Goal: Navigation & Orientation: Find specific page/section

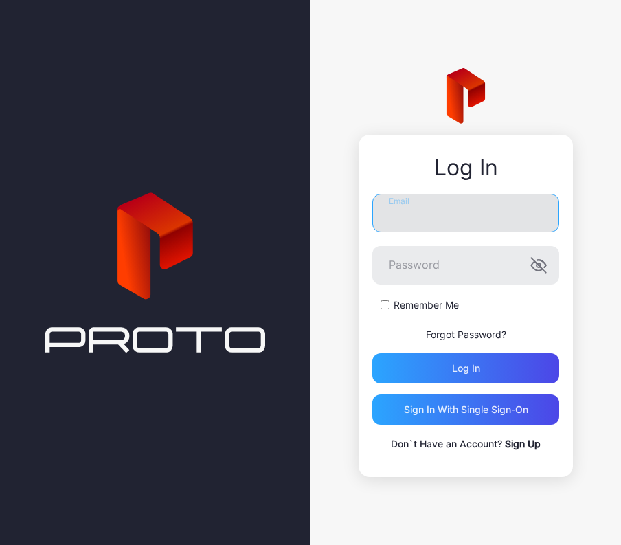
click at [451, 228] on input "Email" at bounding box center [465, 213] width 187 height 38
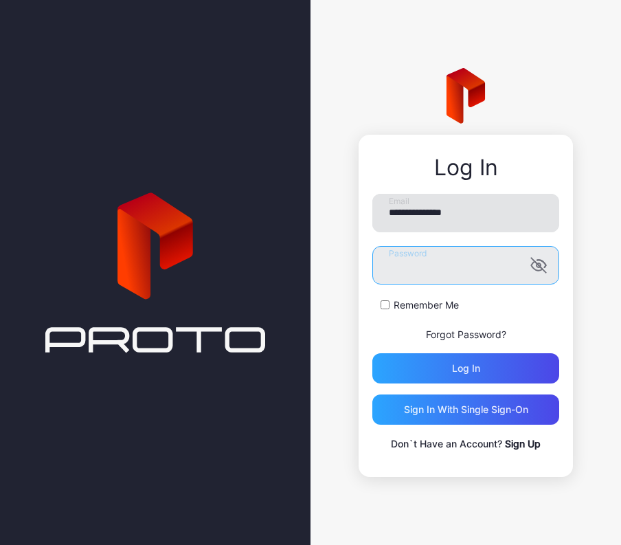
click at [372, 353] on button "Log in" at bounding box center [465, 368] width 187 height 30
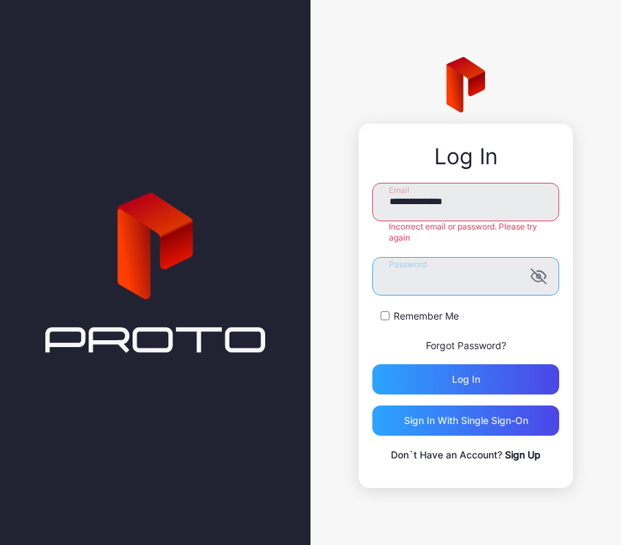
click at [0, 308] on html "**********" at bounding box center [310, 272] width 621 height 545
click at [372, 364] on button "Log in" at bounding box center [465, 379] width 187 height 30
click at [490, 199] on input "**********" at bounding box center [465, 202] width 187 height 38
type input "**********"
click at [372, 364] on button "Log in" at bounding box center [465, 379] width 187 height 30
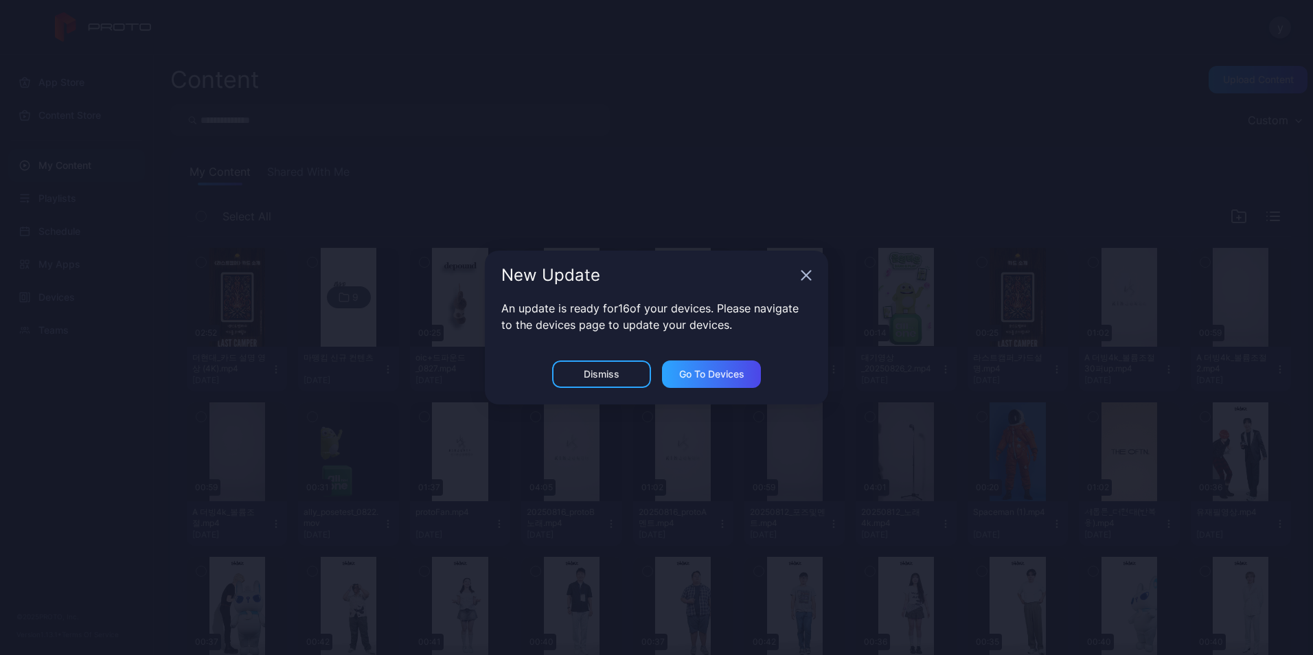
click at [620, 278] on div "New Update" at bounding box center [656, 275] width 343 height 49
click at [620, 278] on icon "button" at bounding box center [806, 275] width 9 height 9
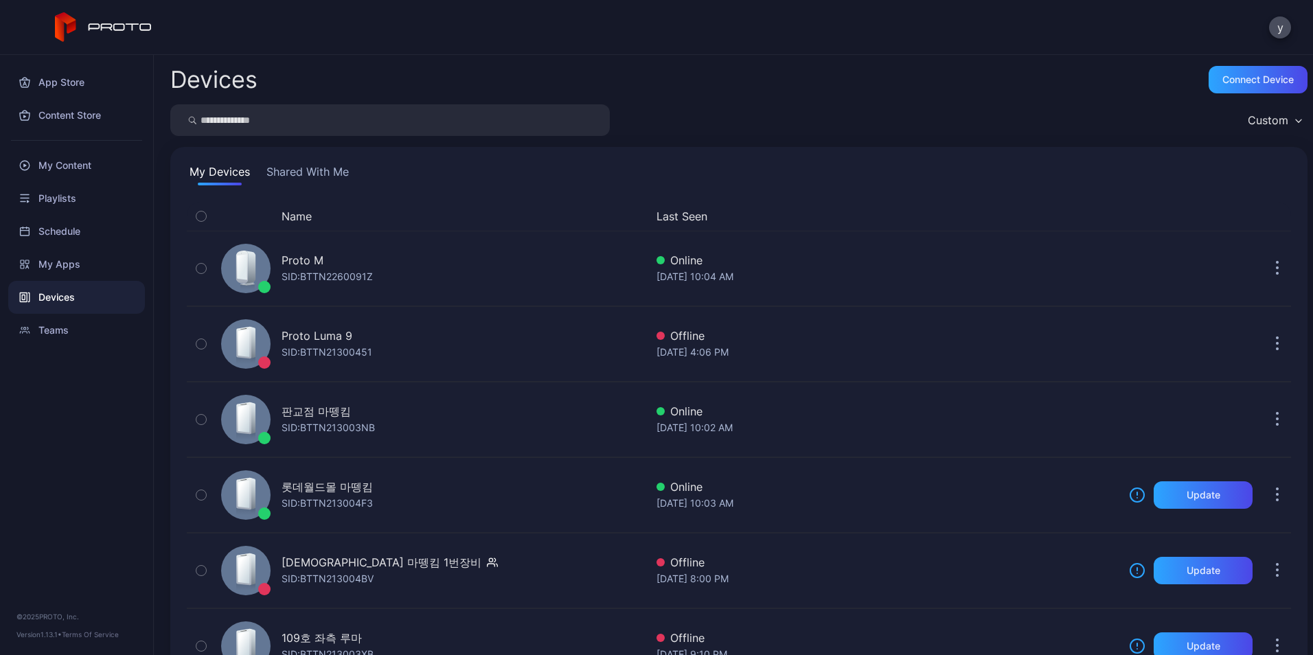
drag, startPoint x: 188, startPoint y: 29, endPoint x: 144, endPoint y: 23, distance: 44.3
click at [188, 29] on div "y" at bounding box center [656, 27] width 1313 height 55
click at [133, 21] on icon at bounding box center [104, 27] width 98 height 30
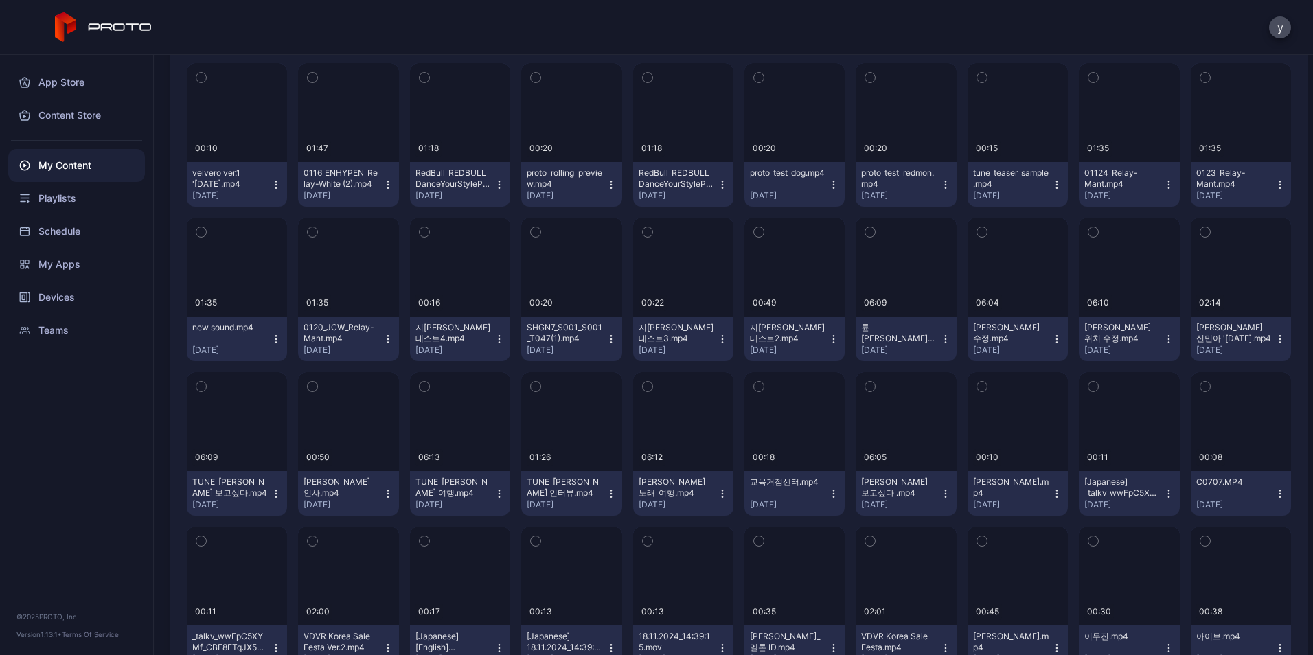
scroll to position [2679, 0]
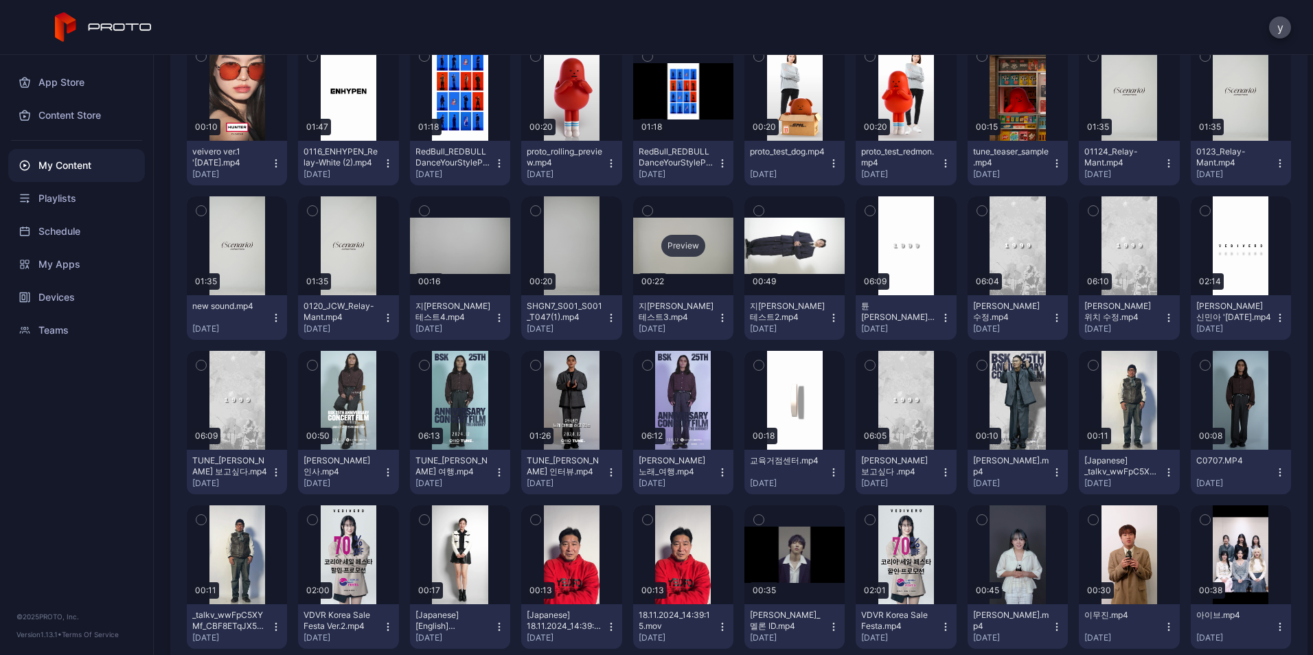
click at [620, 247] on div "Preview" at bounding box center [684, 246] width 44 height 22
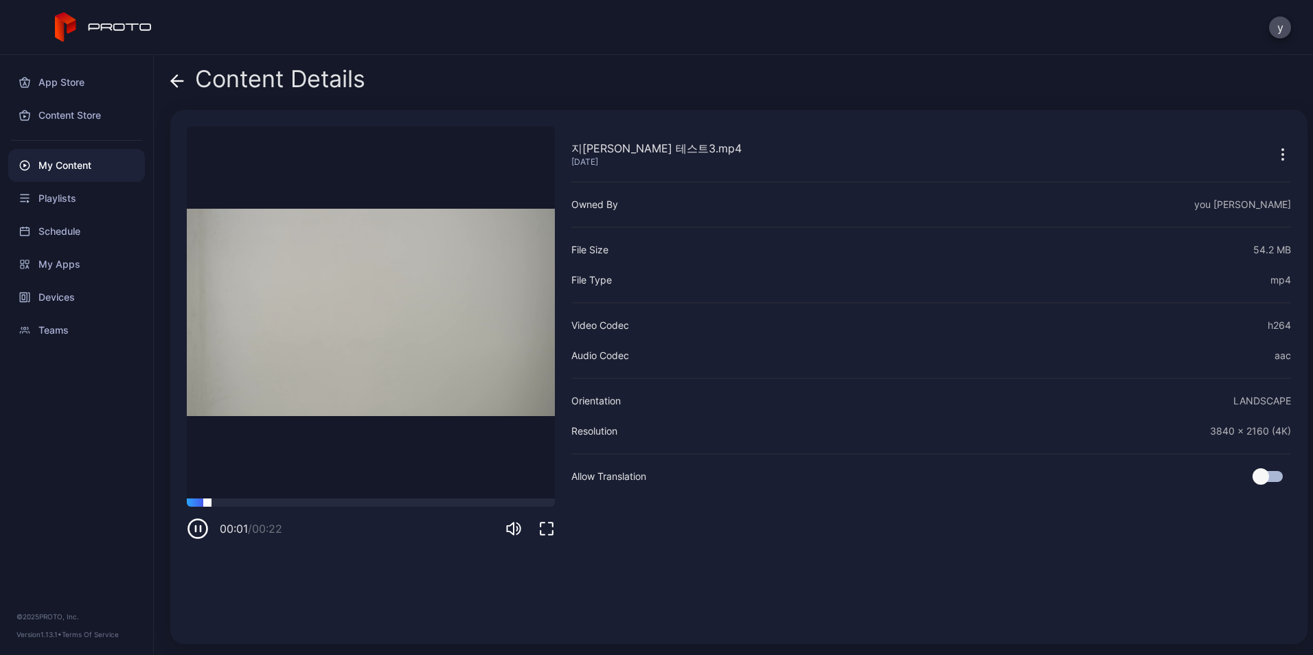
click at [259, 506] on div at bounding box center [371, 503] width 368 height 8
click at [311, 504] on div at bounding box center [371, 503] width 368 height 8
click at [383, 503] on div at bounding box center [371, 503] width 368 height 8
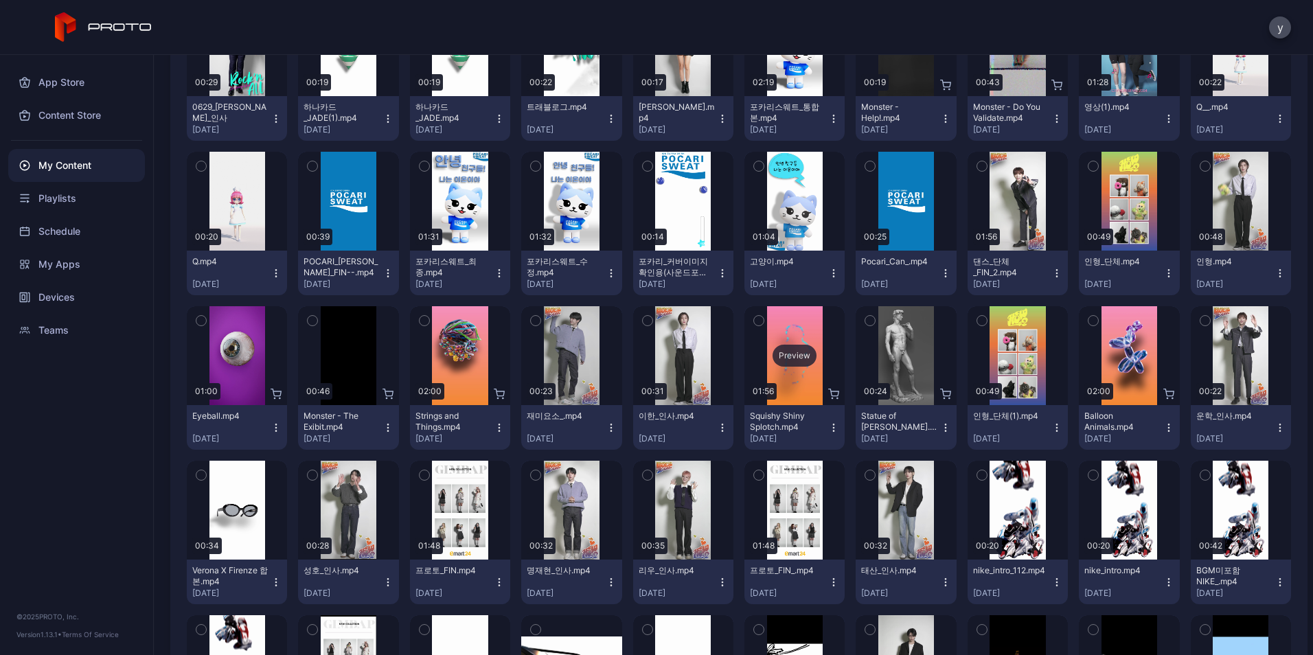
scroll to position [4602, 0]
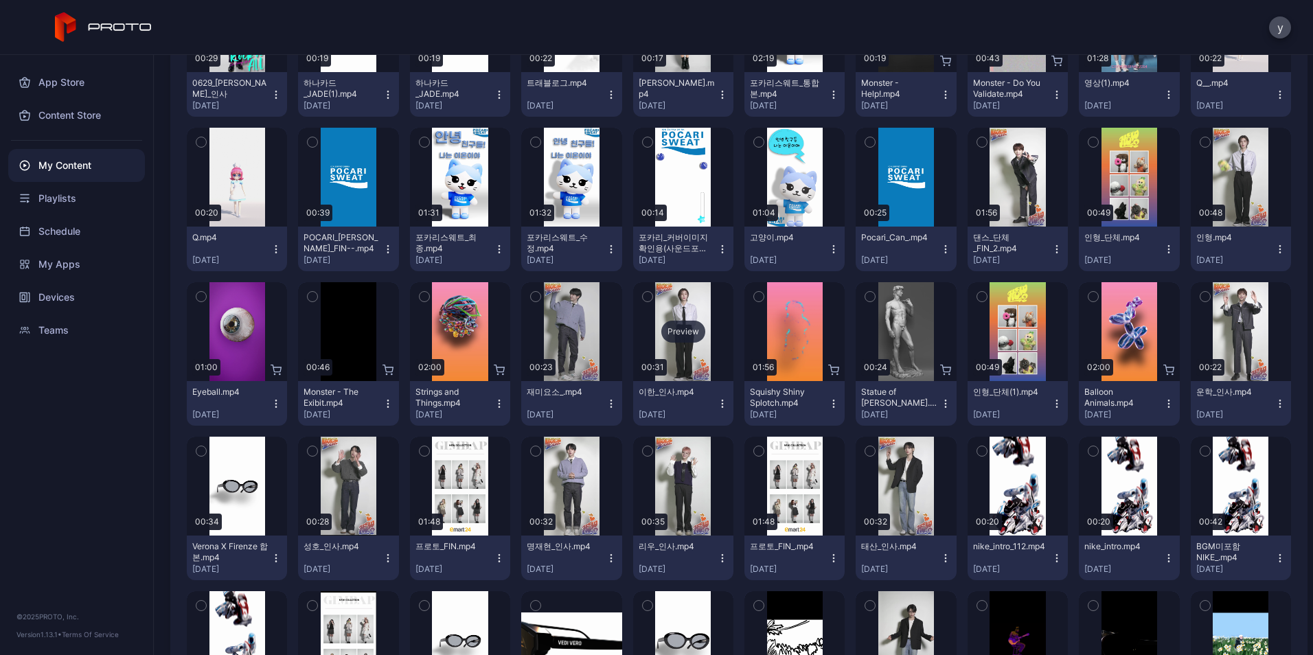
click at [620, 324] on div "Preview" at bounding box center [684, 332] width 44 height 22
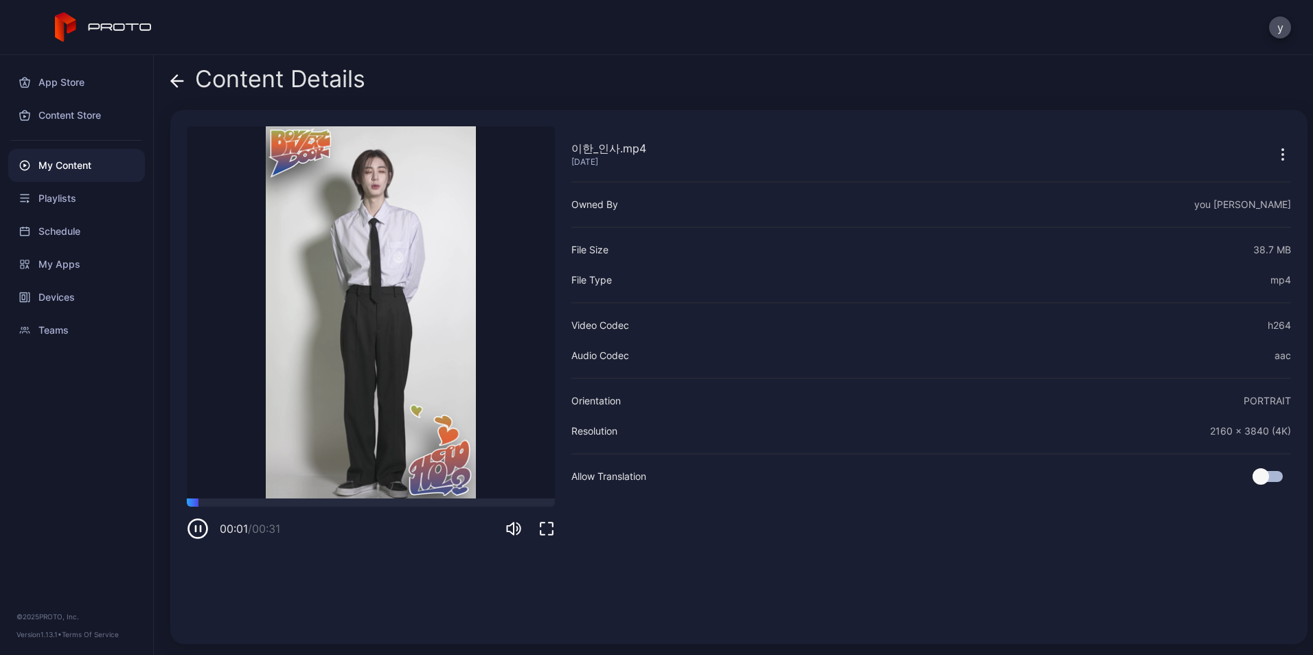
click at [554, 523] on icon "button" at bounding box center [547, 529] width 16 height 16
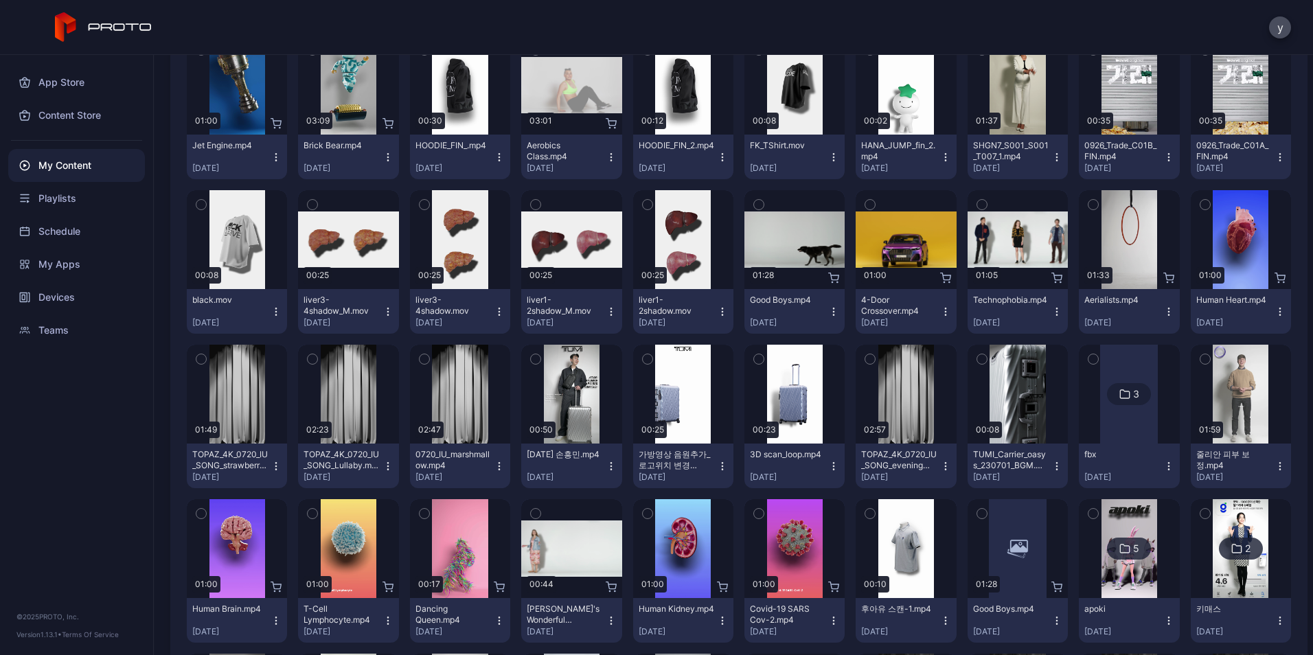
scroll to position [6182, 0]
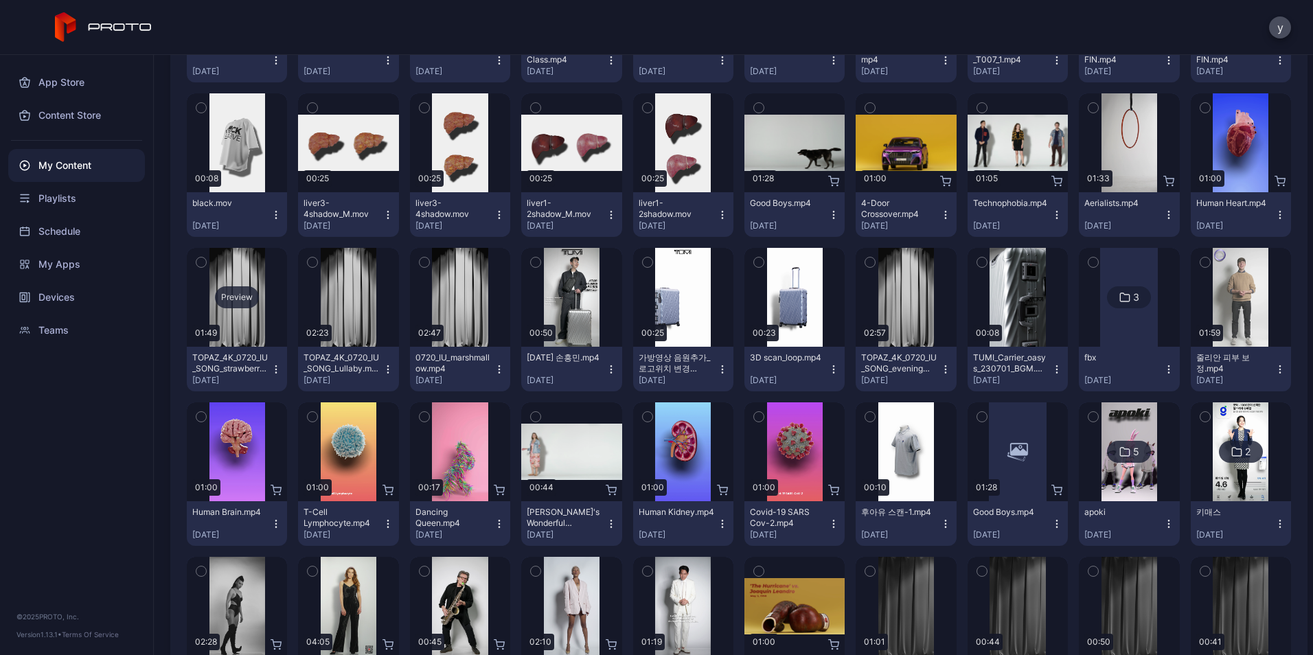
click at [231, 298] on div "Preview" at bounding box center [237, 297] width 44 height 22
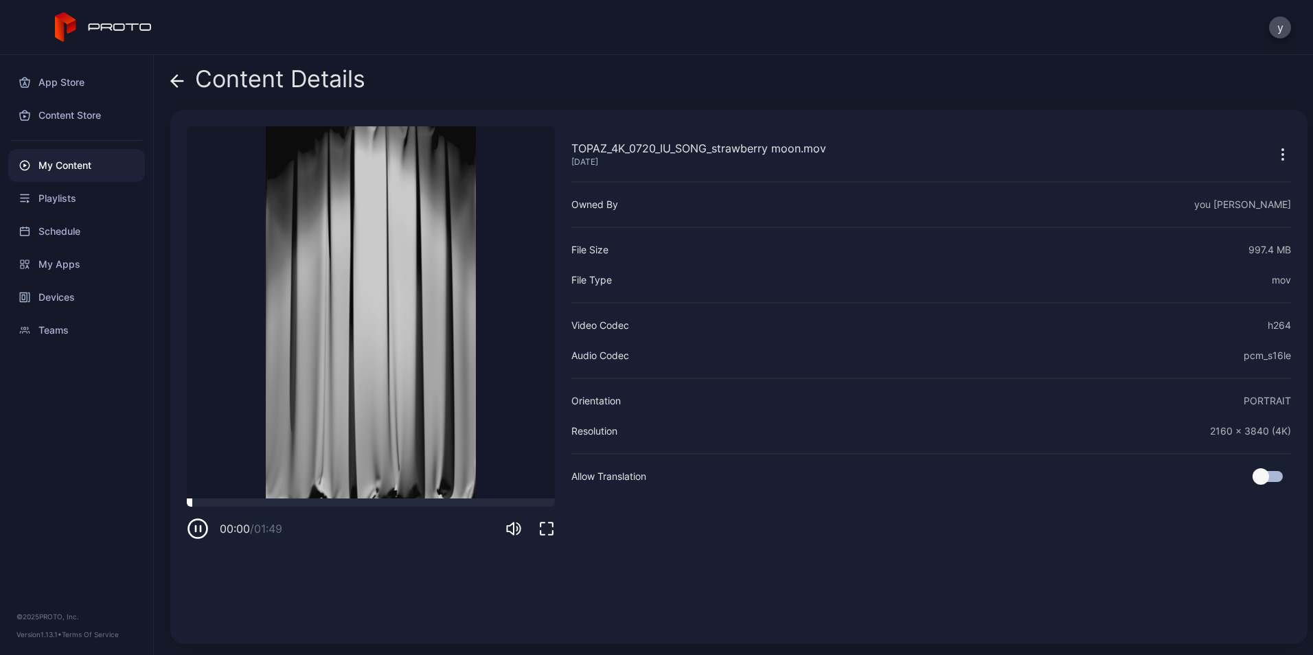
click at [296, 506] on div at bounding box center [371, 503] width 368 height 8
drag, startPoint x: 549, startPoint y: 528, endPoint x: 552, endPoint y: 578, distance: 50.2
click at [549, 527] on icon "button" at bounding box center [547, 529] width 16 height 16
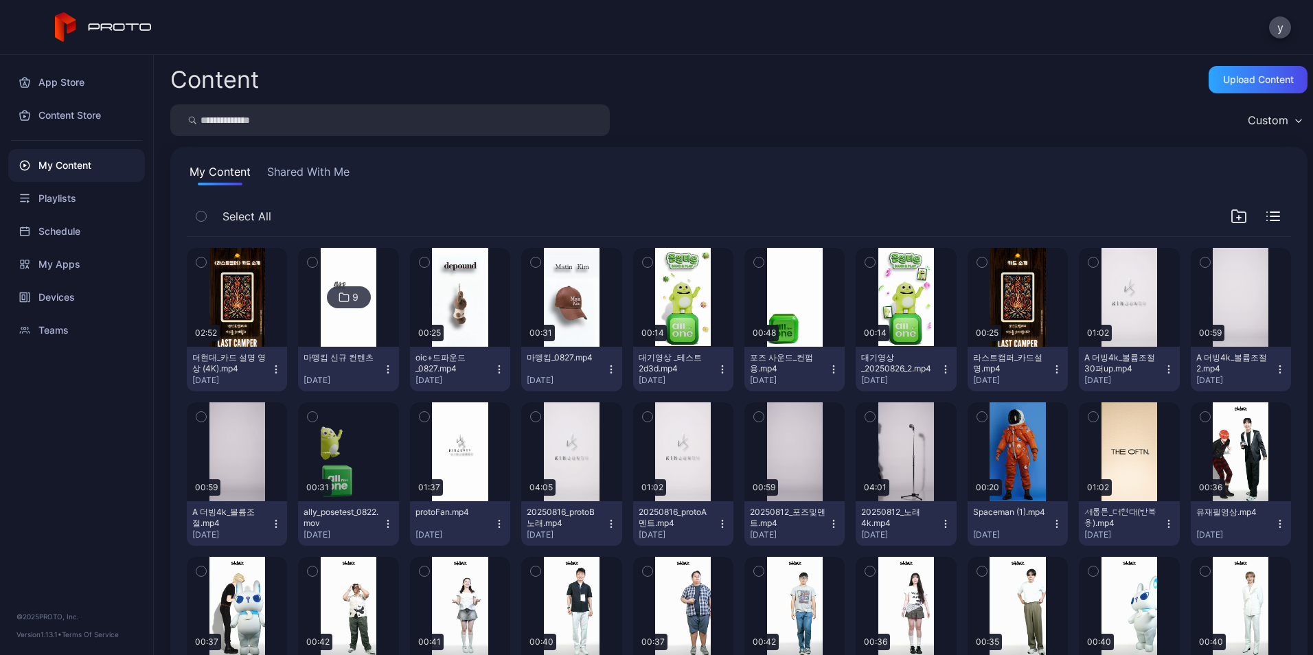
click at [324, 179] on button "Shared With Me" at bounding box center [308, 174] width 88 height 22
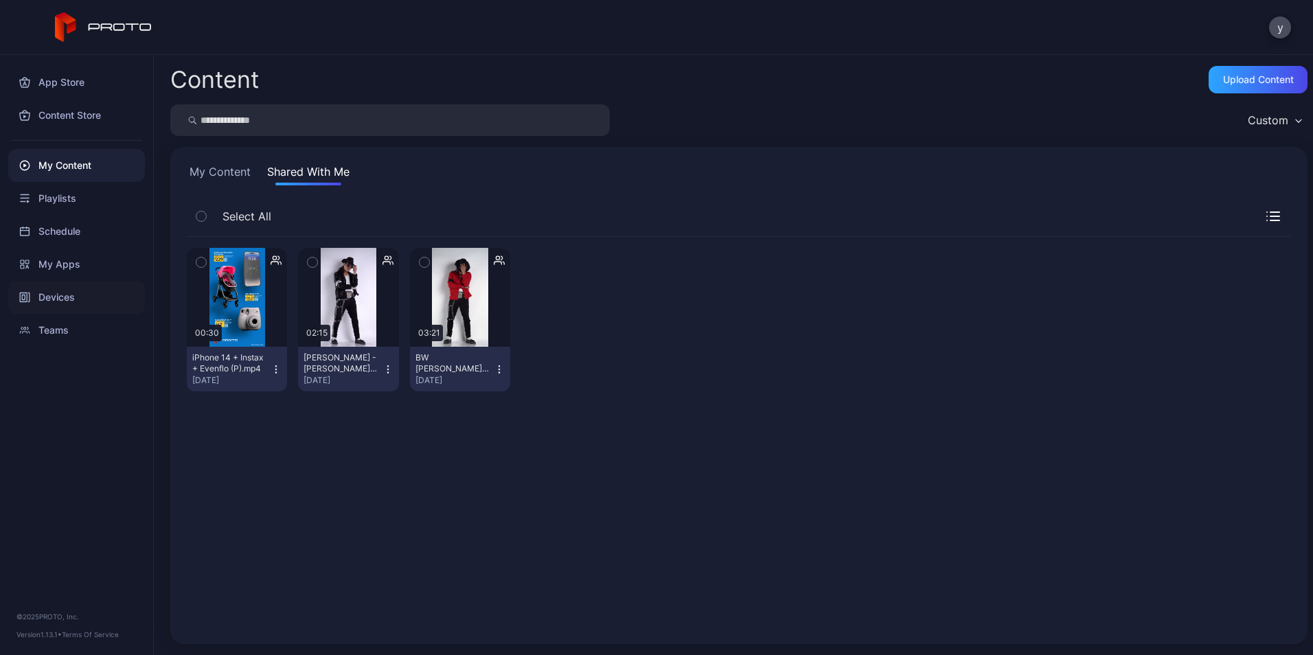
click at [75, 285] on div "Devices" at bounding box center [76, 297] width 137 height 33
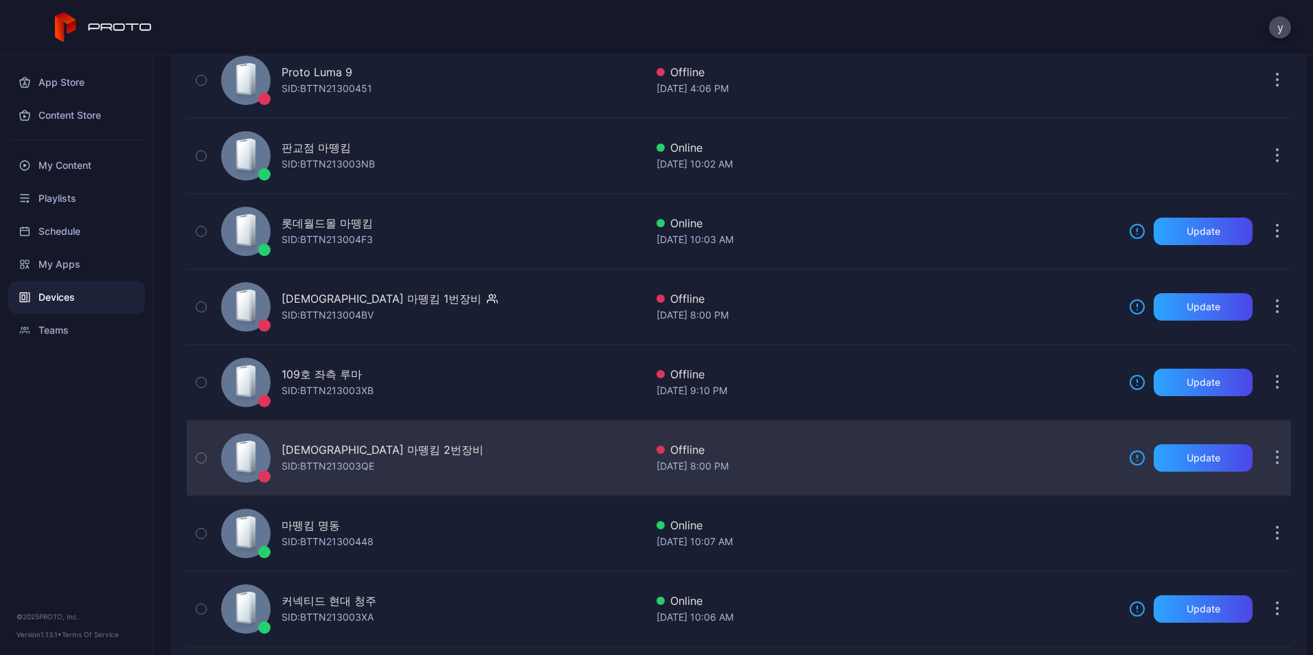
scroll to position [343, 0]
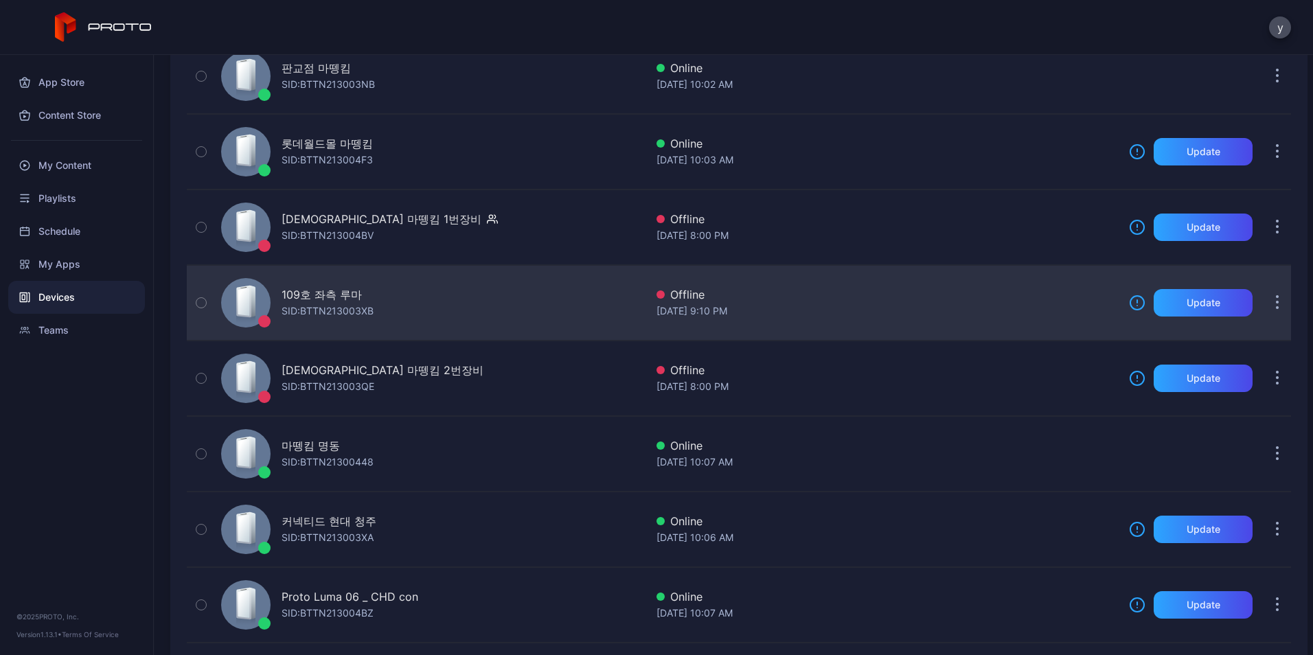
click at [440, 316] on div "109호 좌측 루마 SID: BTTN213003XB" at bounding box center [431, 303] width 430 height 69
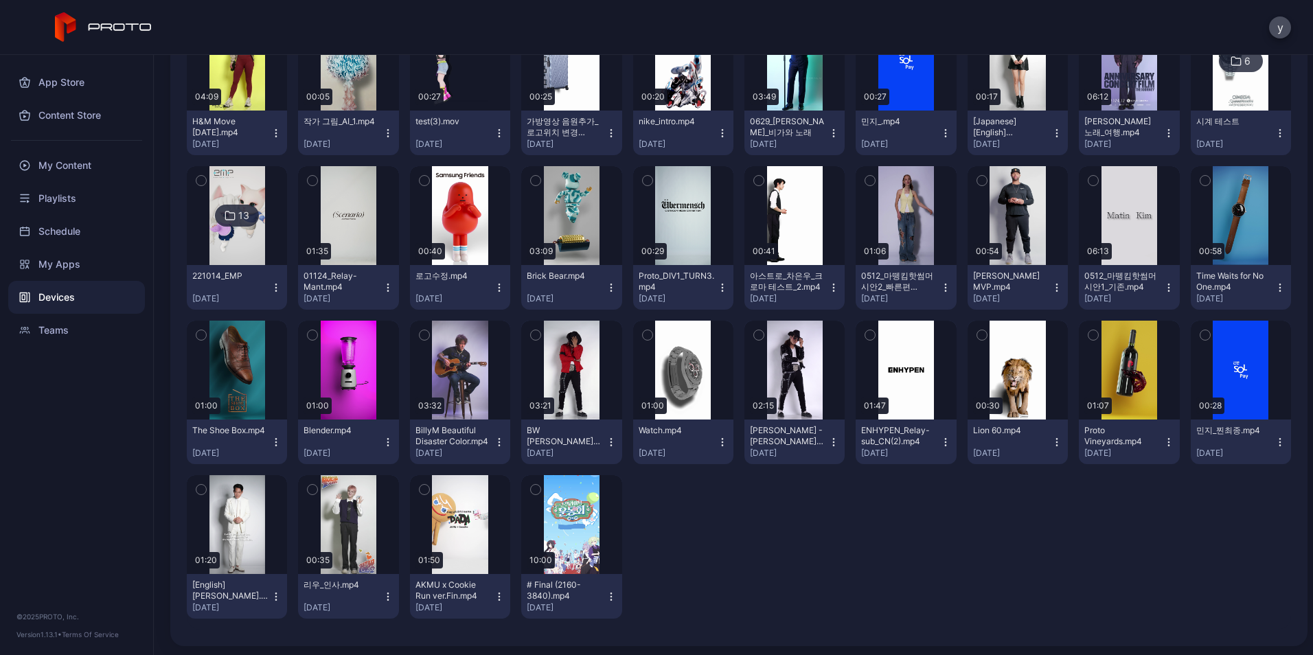
scroll to position [2653, 0]
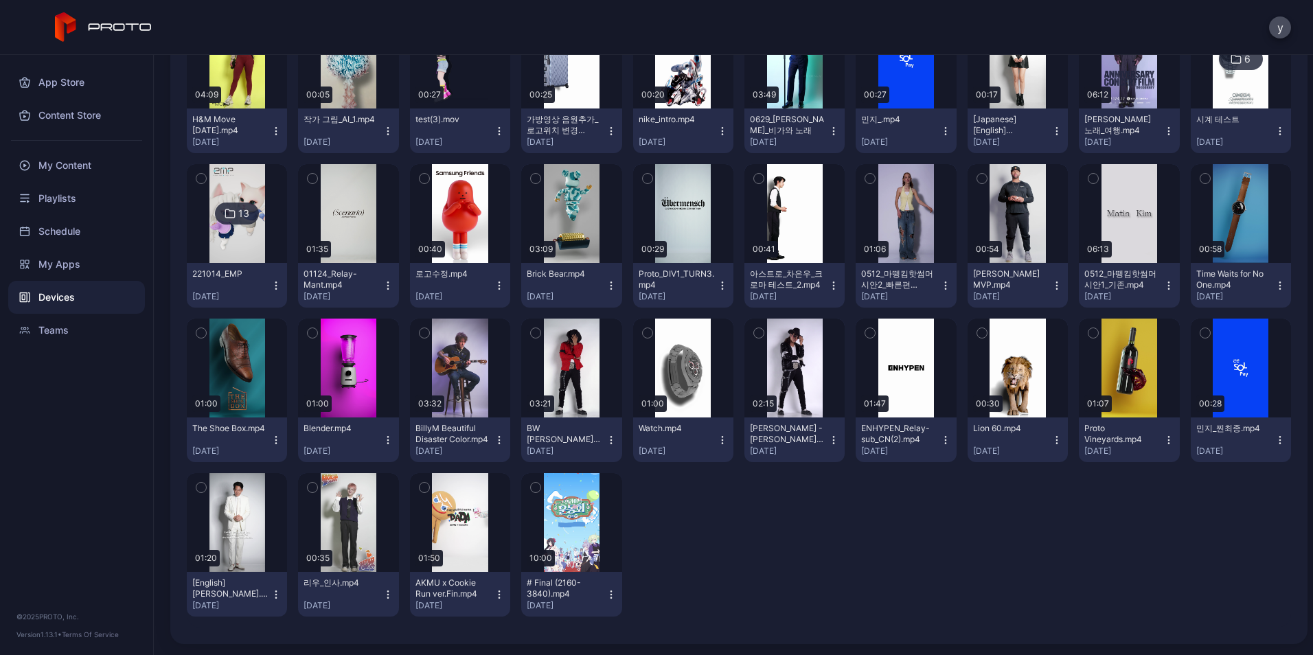
click at [106, 304] on div "Devices" at bounding box center [76, 297] width 137 height 33
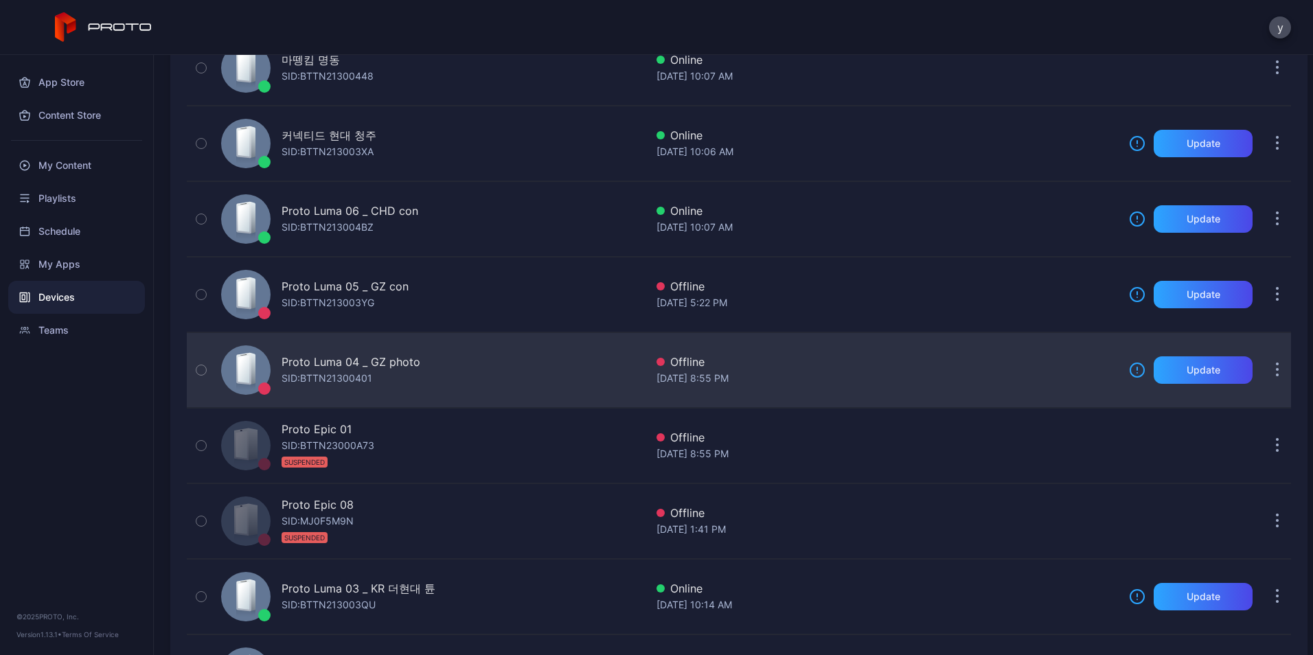
scroll to position [687, 0]
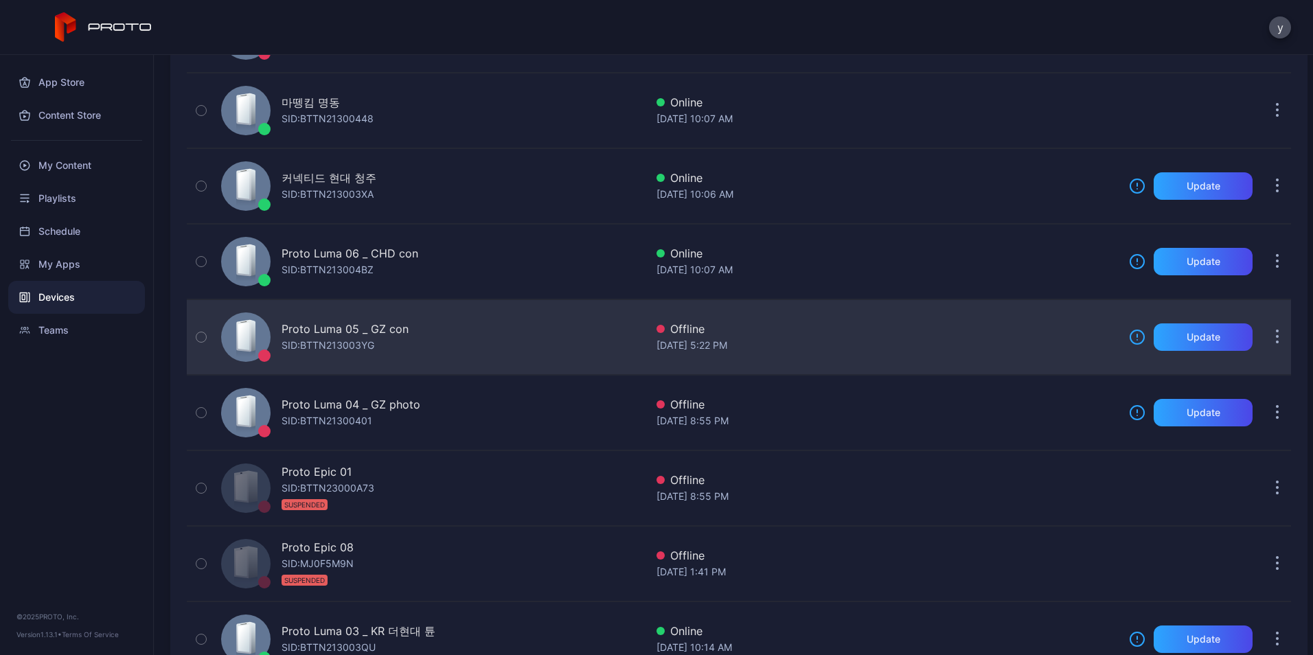
click at [475, 353] on div "Proto Luma 05 _ GZ con SID: BTTN213003YG" at bounding box center [431, 337] width 430 height 69
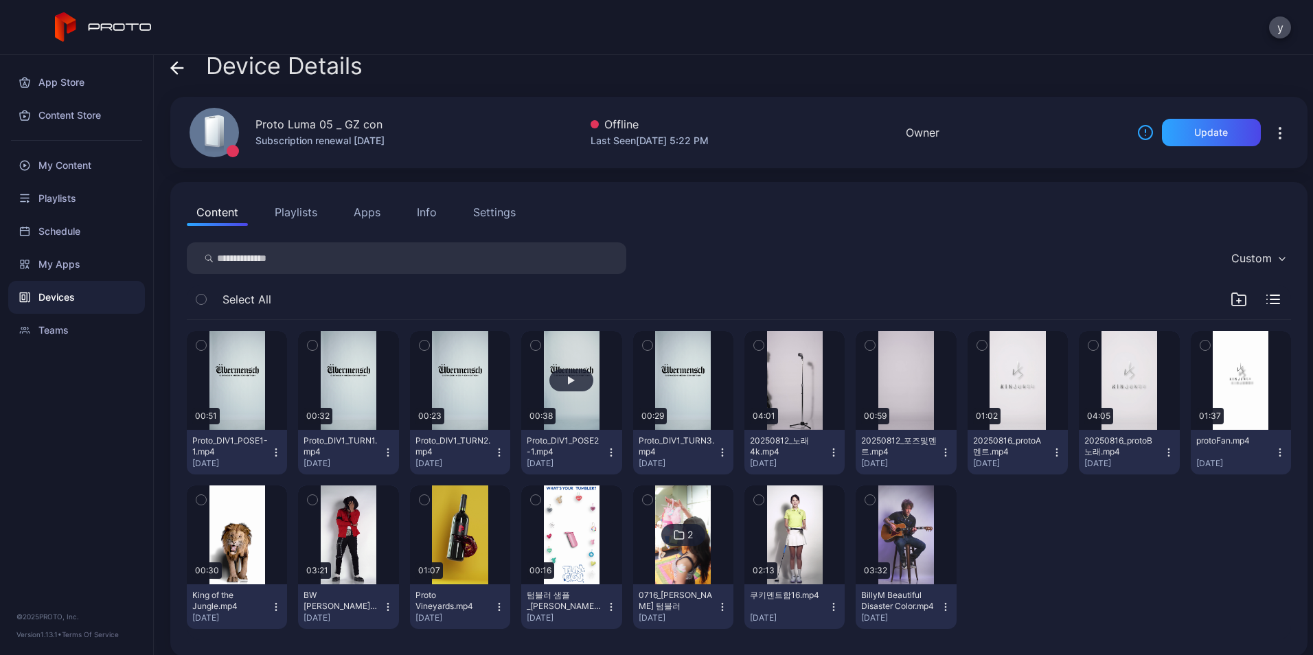
scroll to position [25, 0]
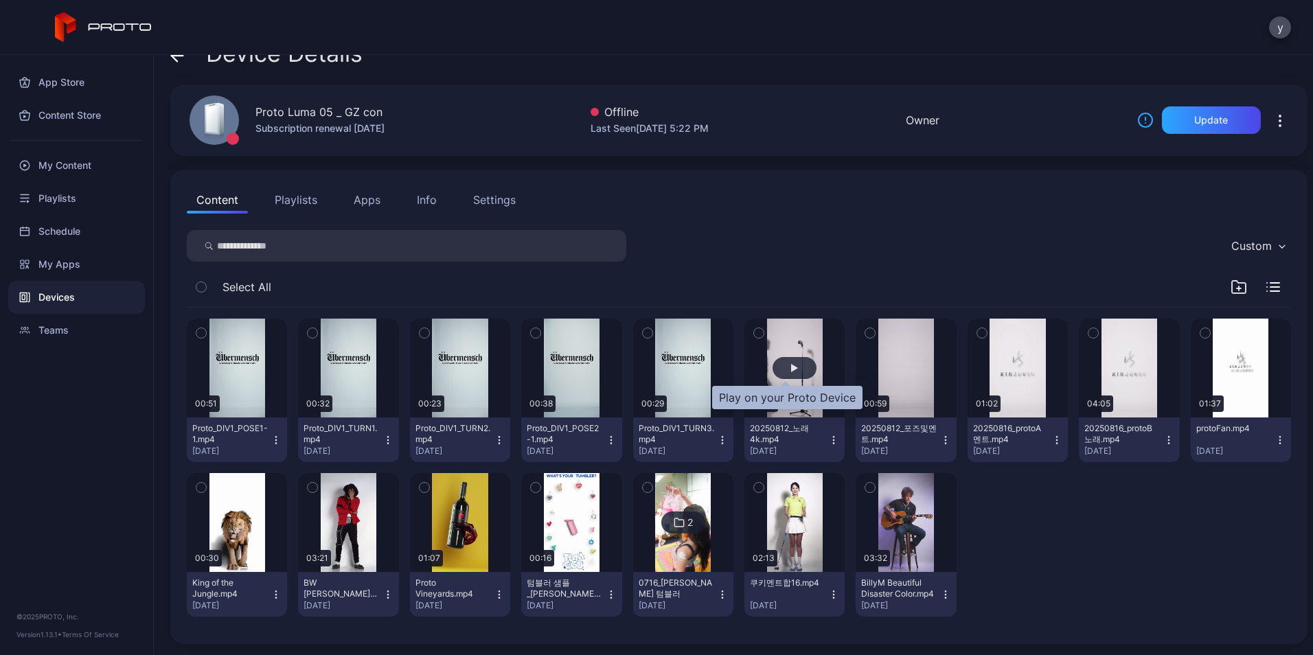
drag, startPoint x: 785, startPoint y: 362, endPoint x: 788, endPoint y: 322, distance: 39.9
click at [620, 322] on button "button" at bounding box center [795, 368] width 100 height 99
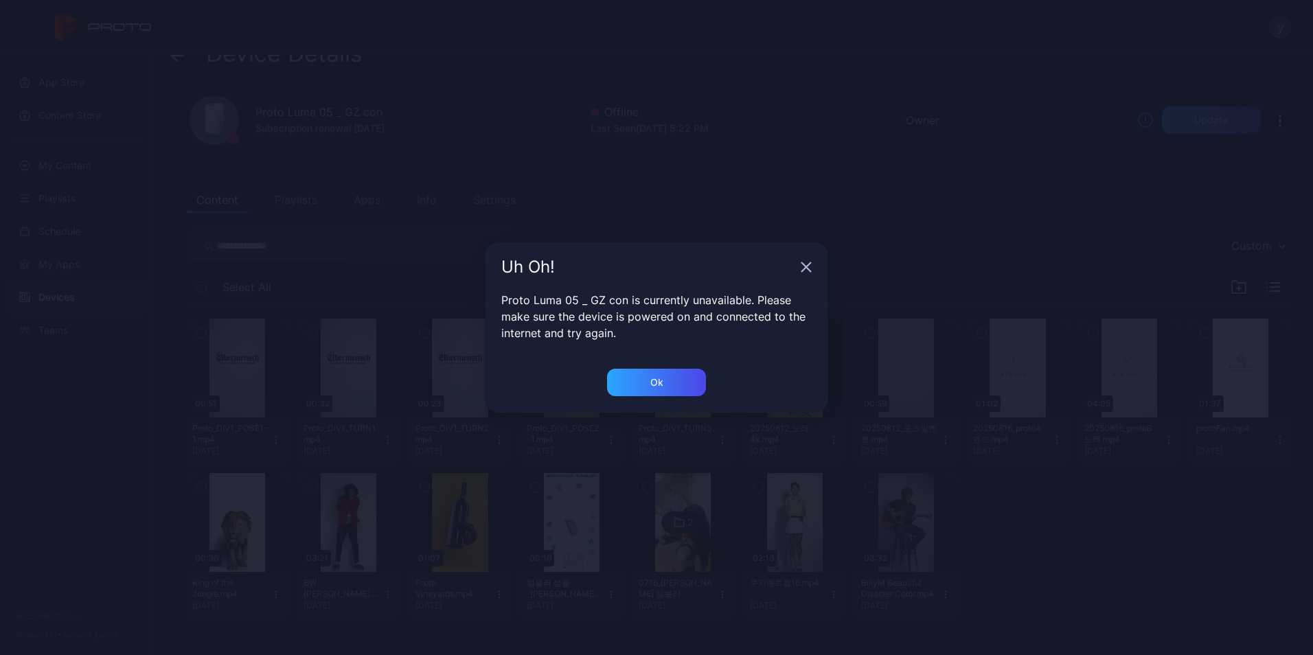
click at [620, 267] on icon "button" at bounding box center [806, 267] width 11 height 11
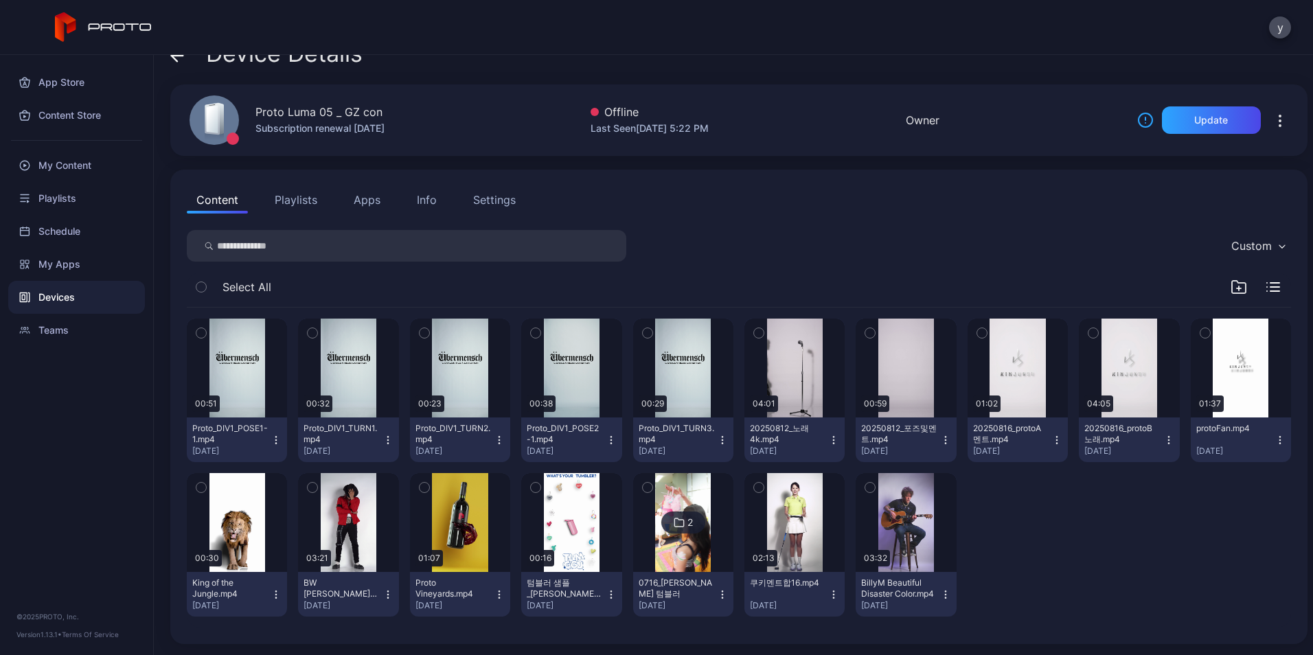
click at [84, 31] on icon at bounding box center [104, 27] width 98 height 30
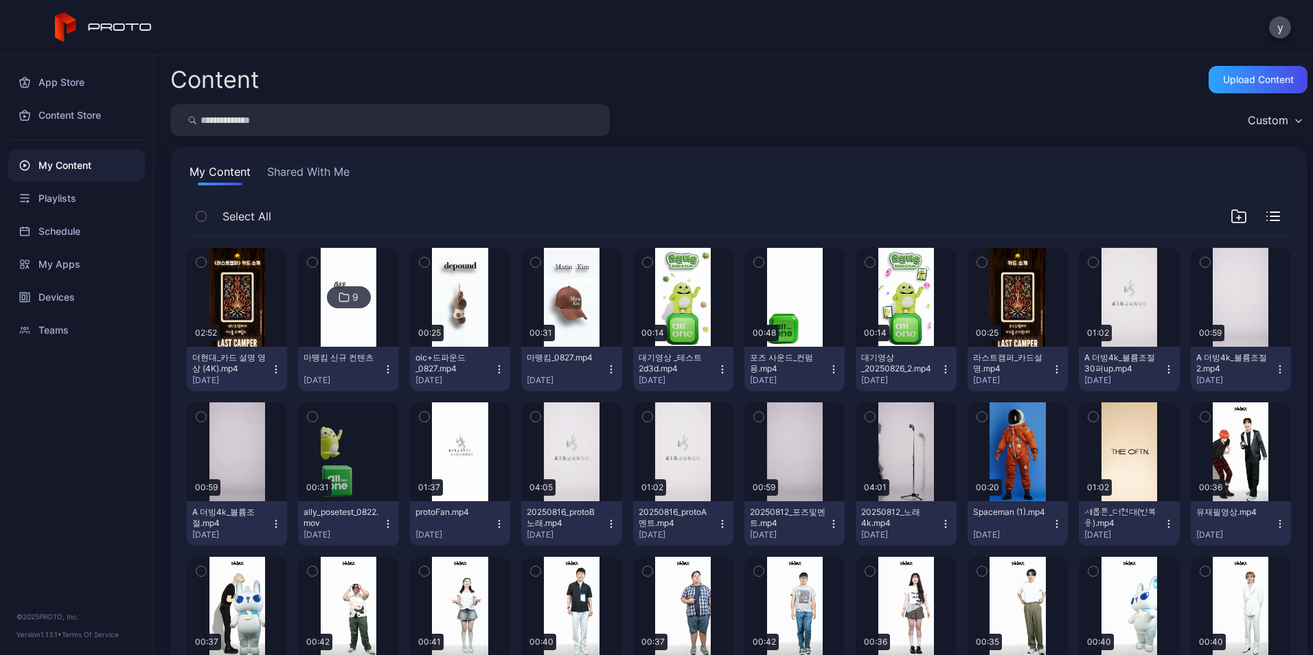
click at [471, 124] on input "search" at bounding box center [390, 120] width 440 height 32
type input "*"
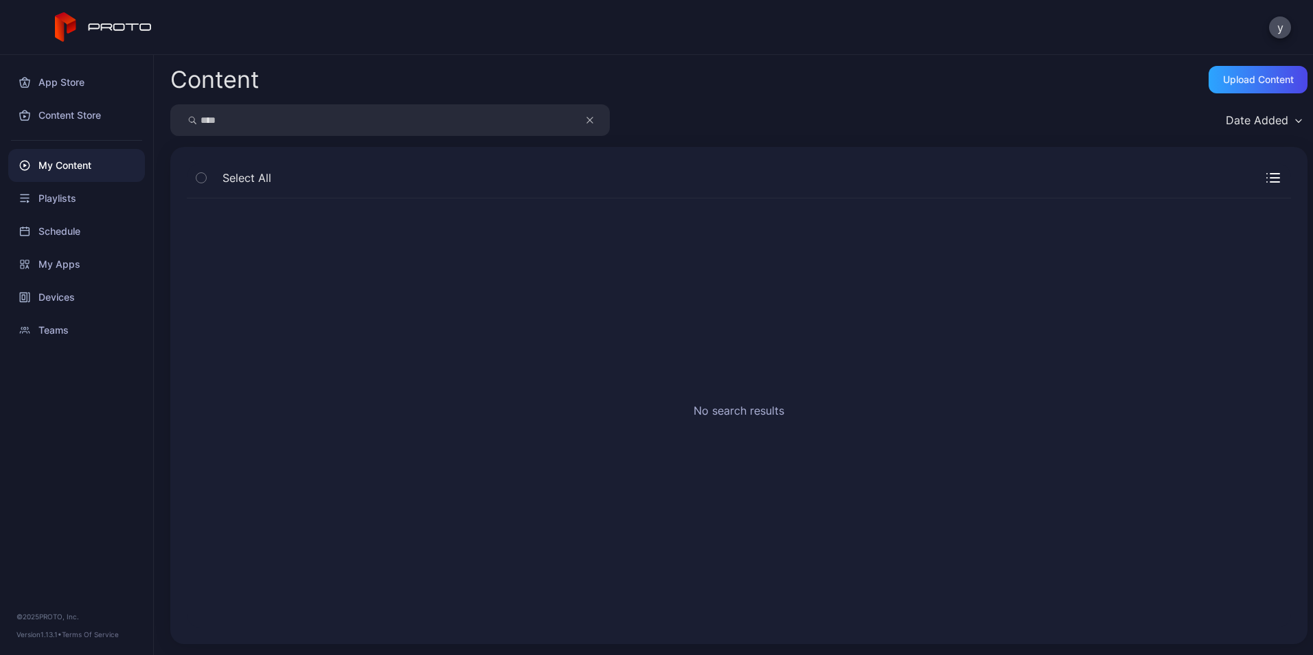
drag, startPoint x: 269, startPoint y: 113, endPoint x: 159, endPoint y: 128, distance: 110.3
click at [162, 130] on div "Content Upload Content **** Date Added Select All No search results" at bounding box center [734, 355] width 1160 height 600
type input "*"
type input "***"
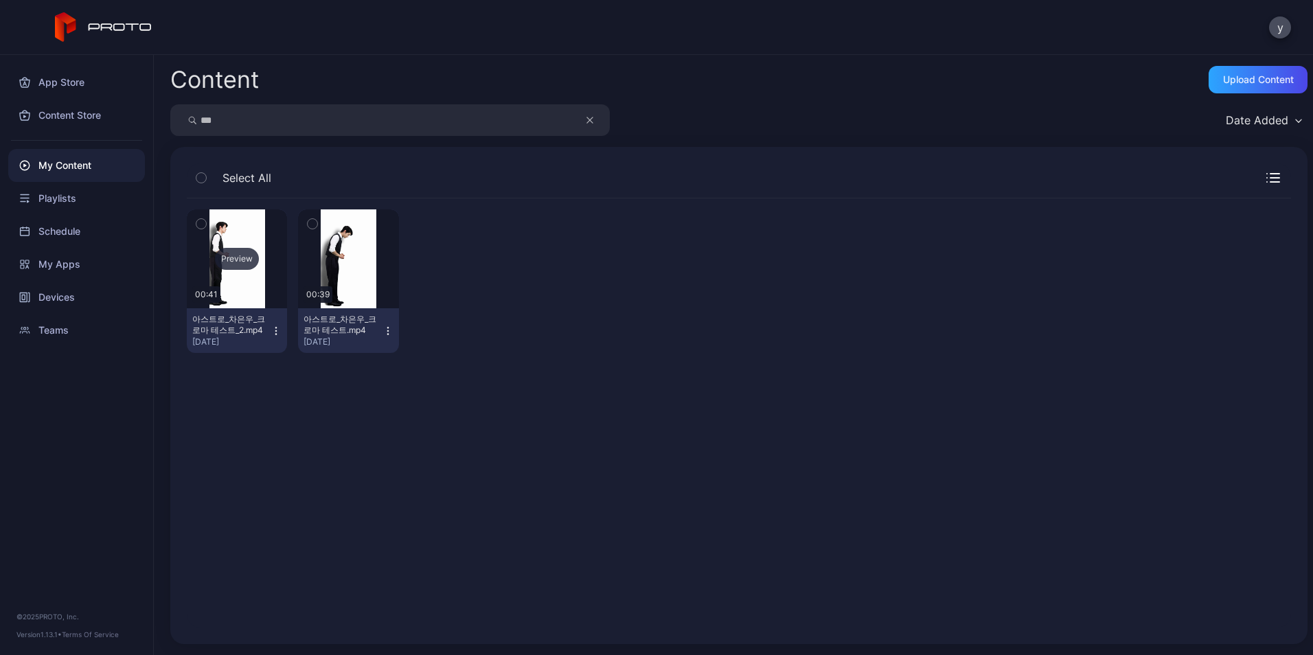
click at [247, 238] on div "Preview" at bounding box center [237, 259] width 100 height 99
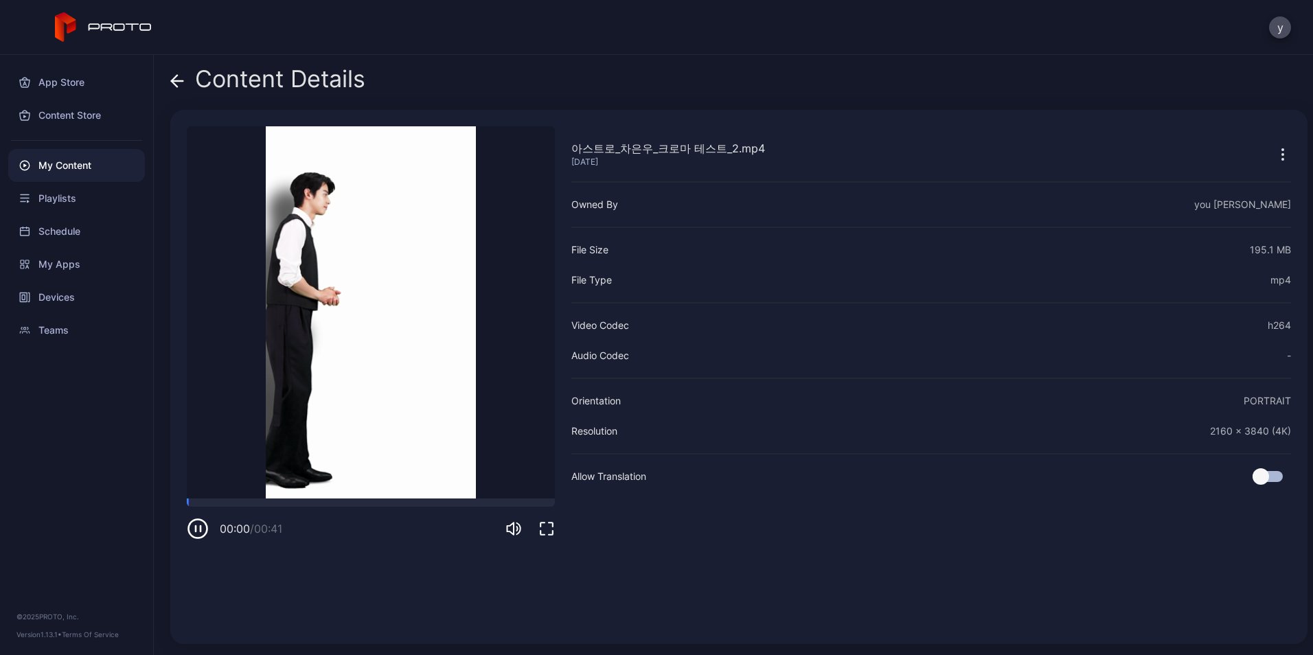
click at [553, 530] on icon "button" at bounding box center [547, 529] width 16 height 16
click at [36, 45] on div "y" at bounding box center [656, 27] width 1313 height 55
click at [143, 30] on icon at bounding box center [121, 27] width 64 height 8
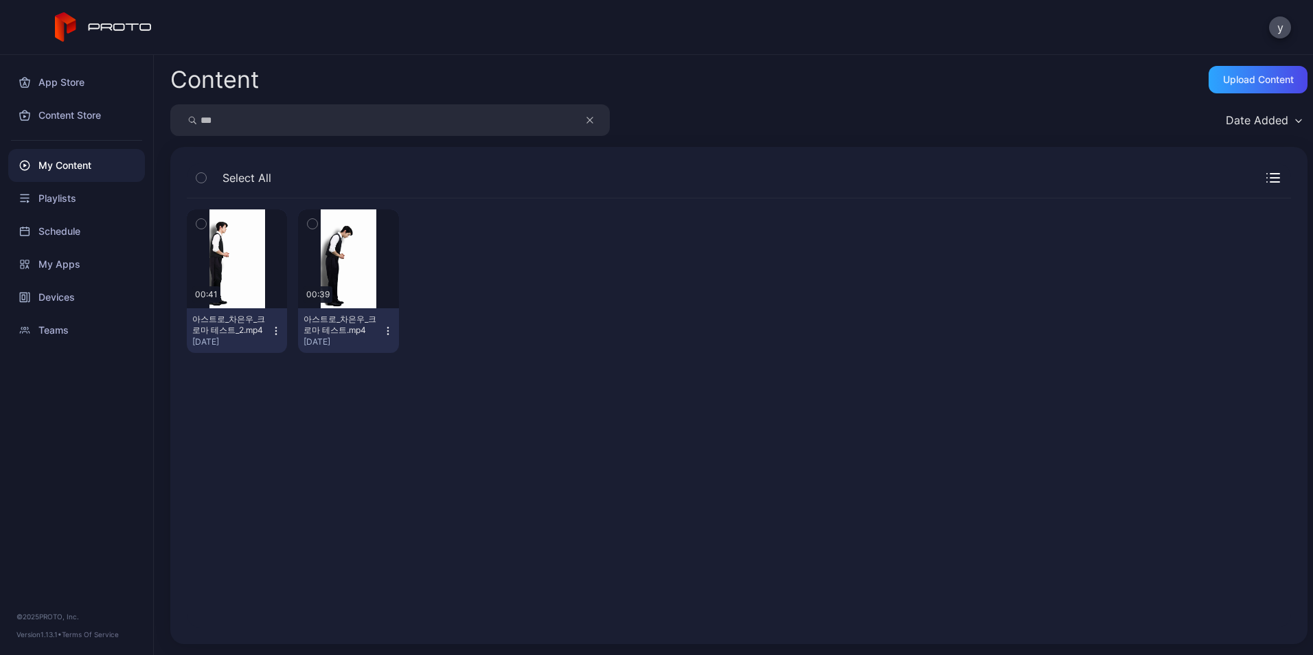
click at [75, 159] on div "My Content" at bounding box center [76, 165] width 137 height 33
